Goal: Navigation & Orientation: Find specific page/section

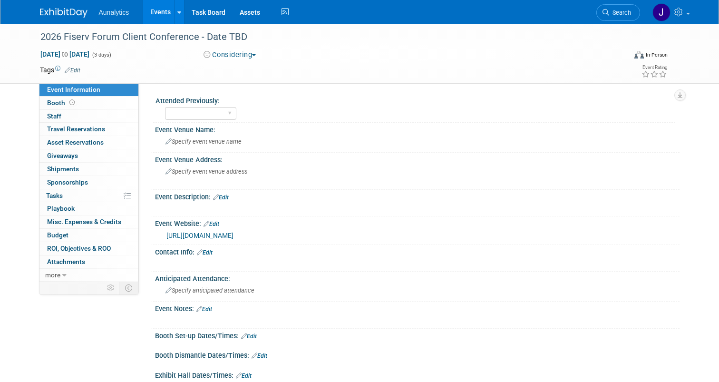
click at [154, 8] on link "Events" at bounding box center [160, 12] width 35 height 24
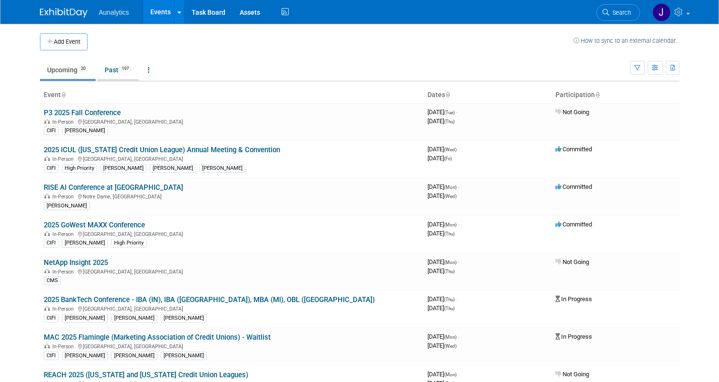
click at [122, 70] on span "197" at bounding box center [125, 68] width 13 height 7
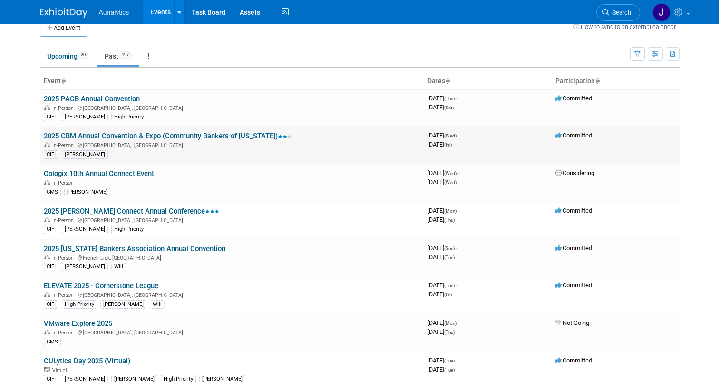
scroll to position [14, 0]
